Goal: Find contact information: Find contact information

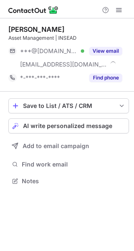
scroll to position [175, 134]
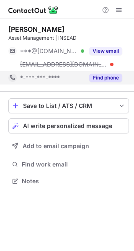
click at [117, 79] on button "Find phone" at bounding box center [105, 78] width 33 height 8
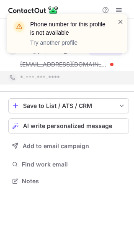
click at [121, 20] on span at bounding box center [120, 22] width 7 height 8
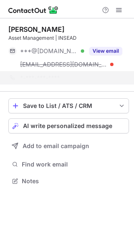
click at [103, 46] on p "Try another profile" at bounding box center [68, 42] width 77 height 8
click at [103, 51] on button "View email" at bounding box center [105, 51] width 33 height 8
